Goal: Task Accomplishment & Management: Manage account settings

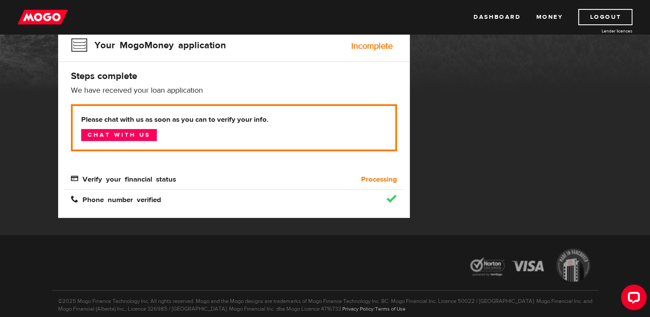
scroll to position [86, 0]
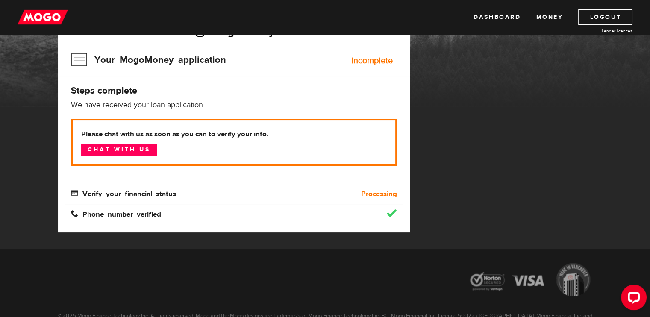
click at [372, 194] on b "Processing" at bounding box center [379, 194] width 36 height 10
click at [313, 186] on div "Please chat with us as soon as you can to verify your info. Chat with us Verify…" at bounding box center [234, 159] width 326 height 80
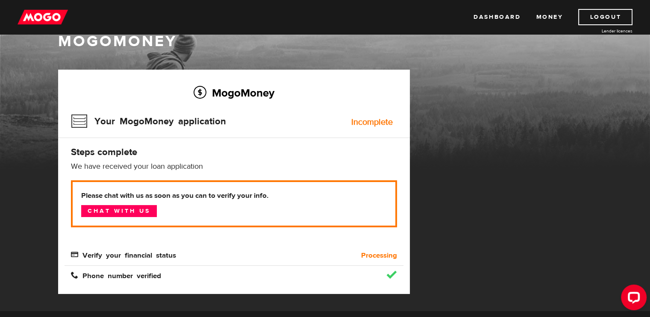
scroll to position [43, 0]
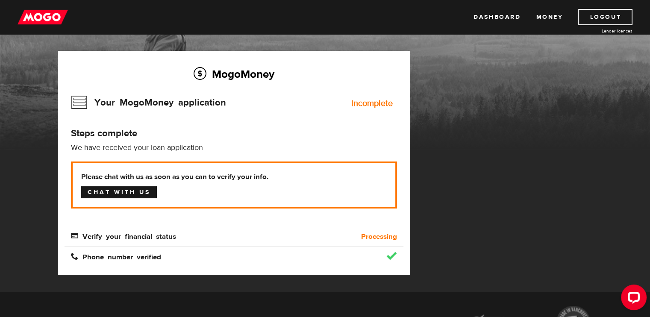
click at [140, 193] on link "Chat with us" at bounding box center [119, 192] width 76 height 12
click at [596, 13] on link "Logout" at bounding box center [605, 17] width 54 height 16
